Goal: Find specific page/section: Find specific page/section

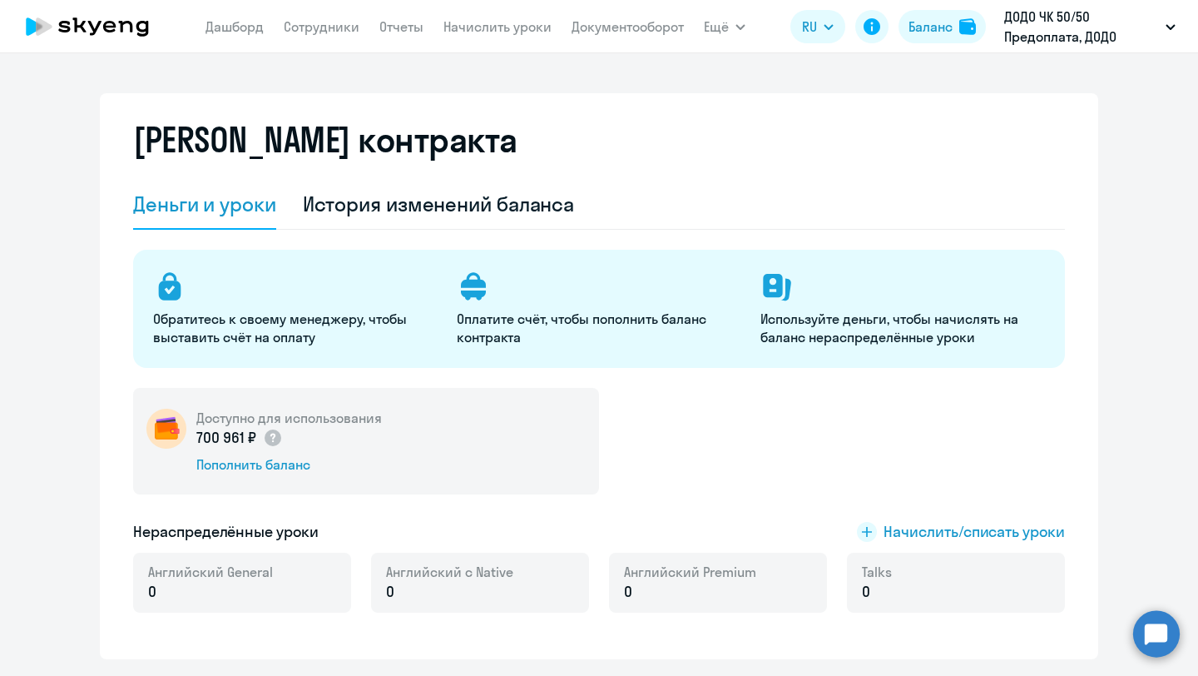
select select "english_adult_not_native_speaker"
click at [315, 36] on nav "[PERSON_NAME] Отчеты Начислить уроки Документооборот" at bounding box center [445, 26] width 478 height 33
click at [308, 29] on link "Сотрудники" at bounding box center [322, 26] width 76 height 17
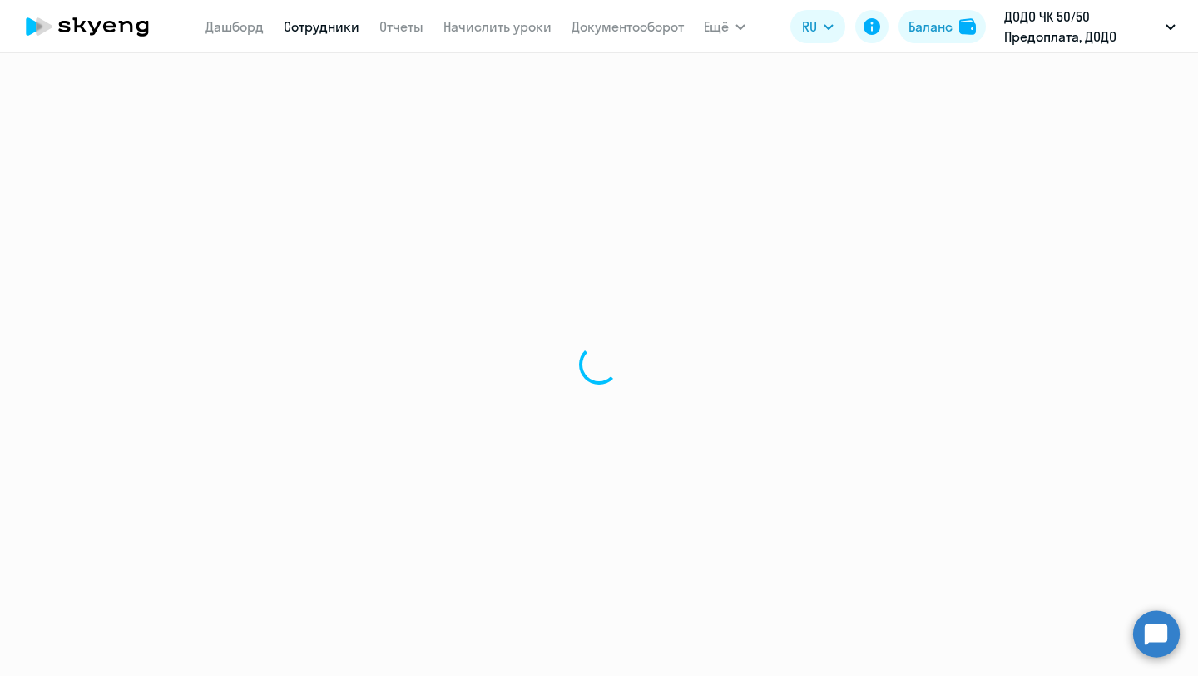
select select "30"
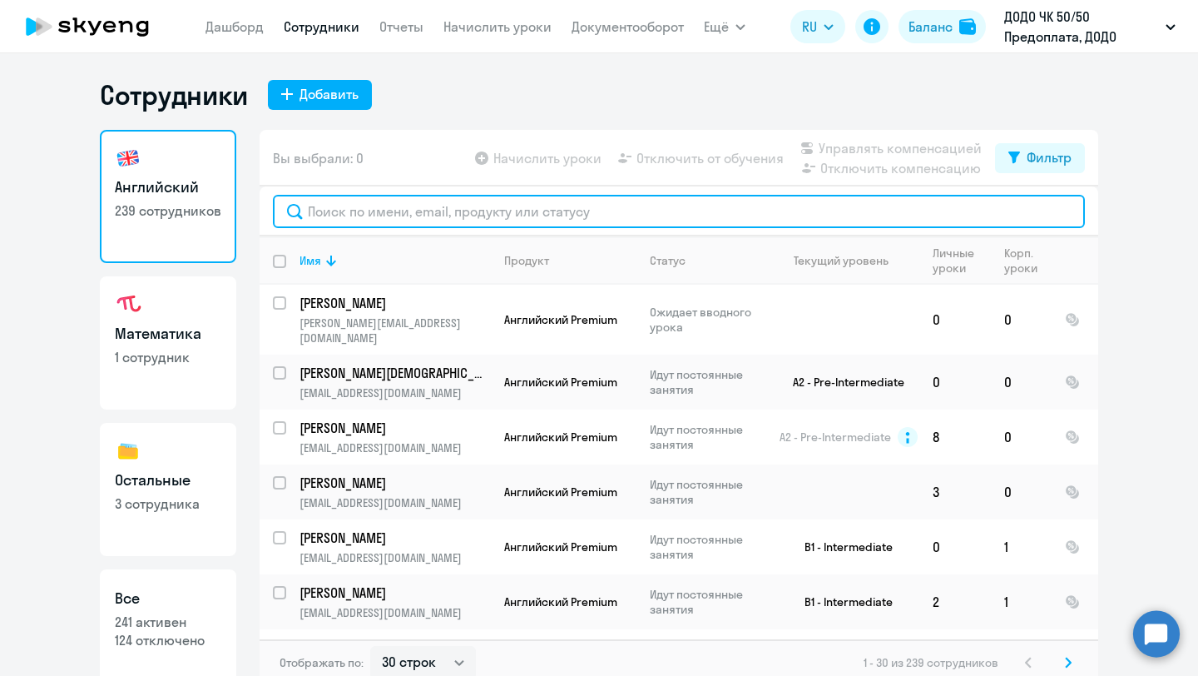
click at [349, 216] on input "text" at bounding box center [679, 211] width 812 height 33
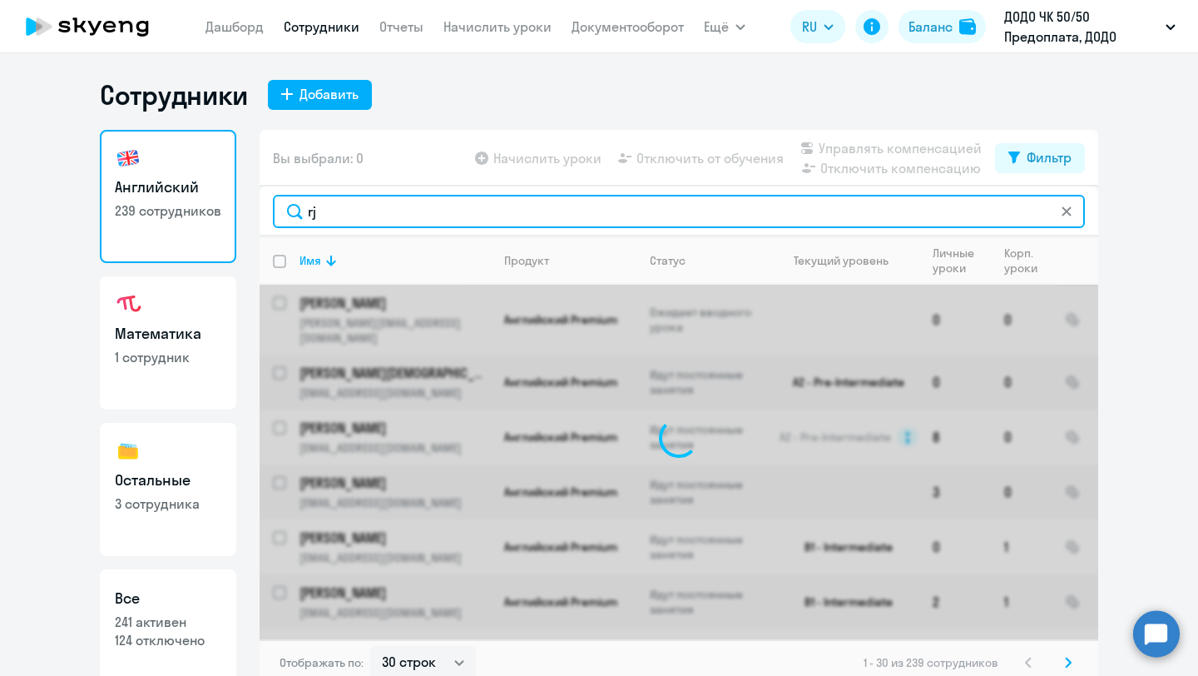
type input "r"
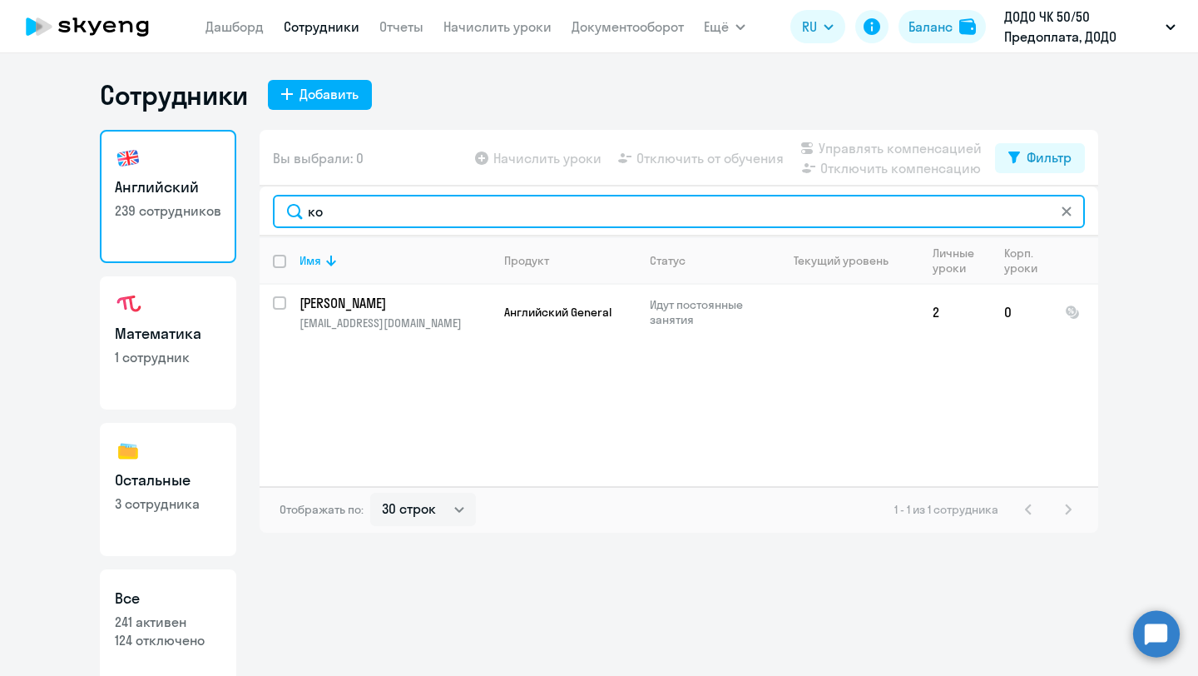
type input "к"
